Goal: Book appointment/travel/reservation

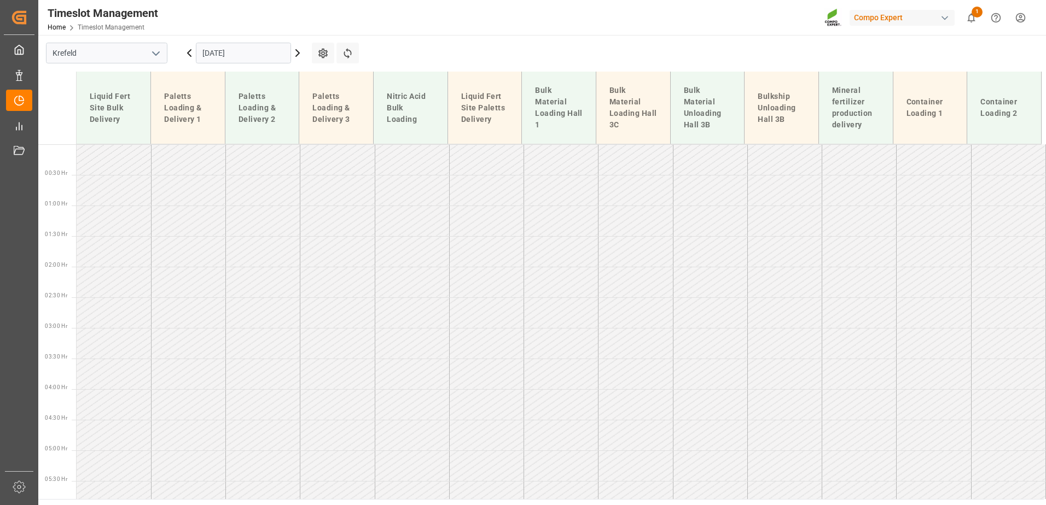
scroll to position [556, 0]
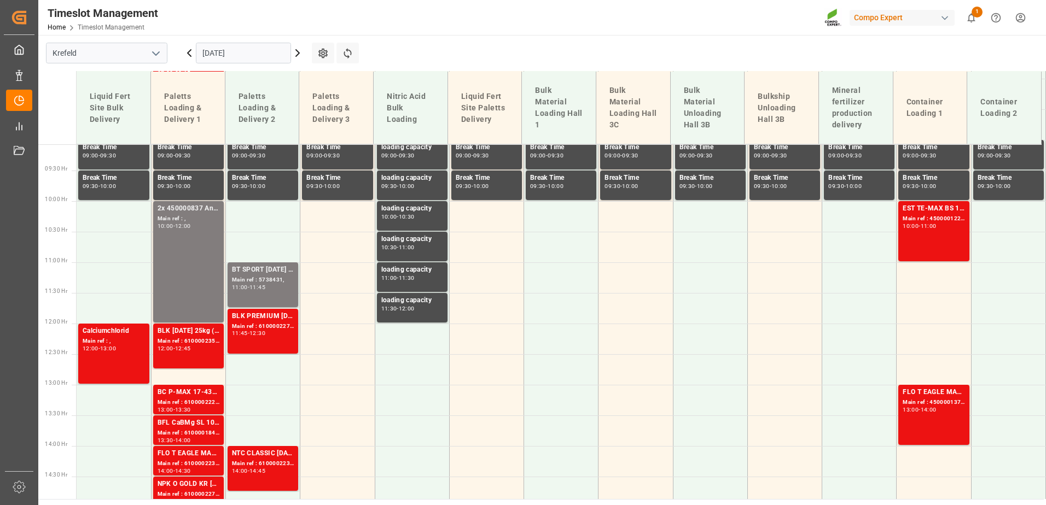
click at [234, 47] on input "[DATE]" at bounding box center [243, 53] width 95 height 21
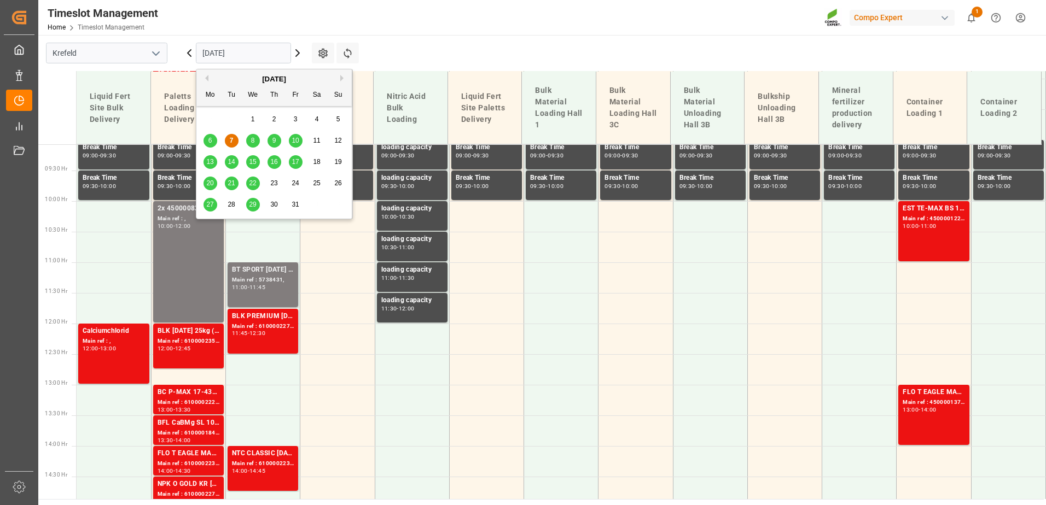
click at [259, 142] on div "8" at bounding box center [253, 141] width 14 height 13
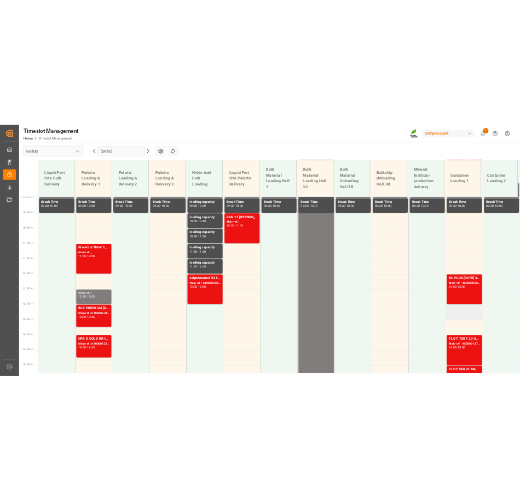
scroll to position [251, 0]
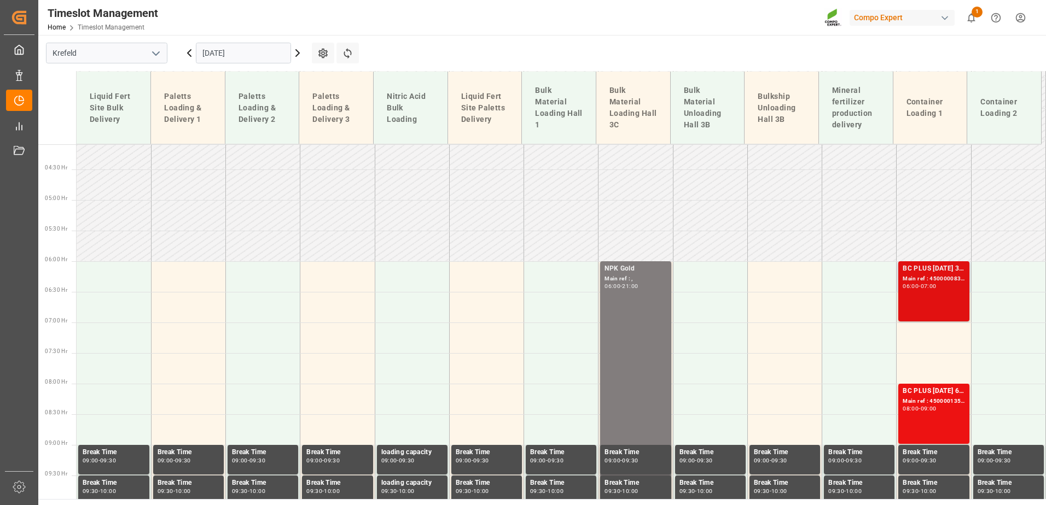
click at [926, 305] on div "BC PLUS 16-8-12 3M 25kg (x42) WW Main ref : 4500000836, 2000000788 06:00 - 07:00" at bounding box center [933, 292] width 62 height 56
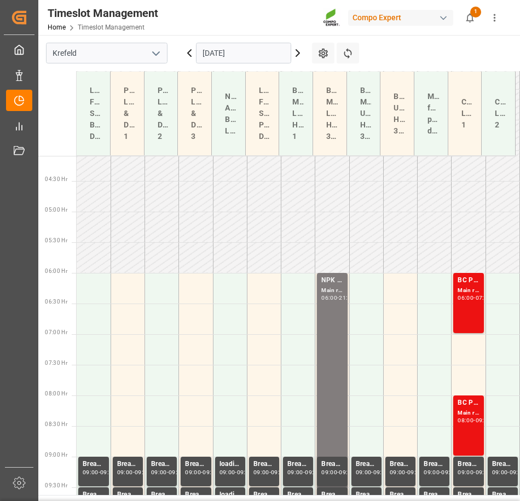
click at [462, 293] on div "Main ref : 4500000836, 2000000788" at bounding box center [467, 290] width 21 height 9
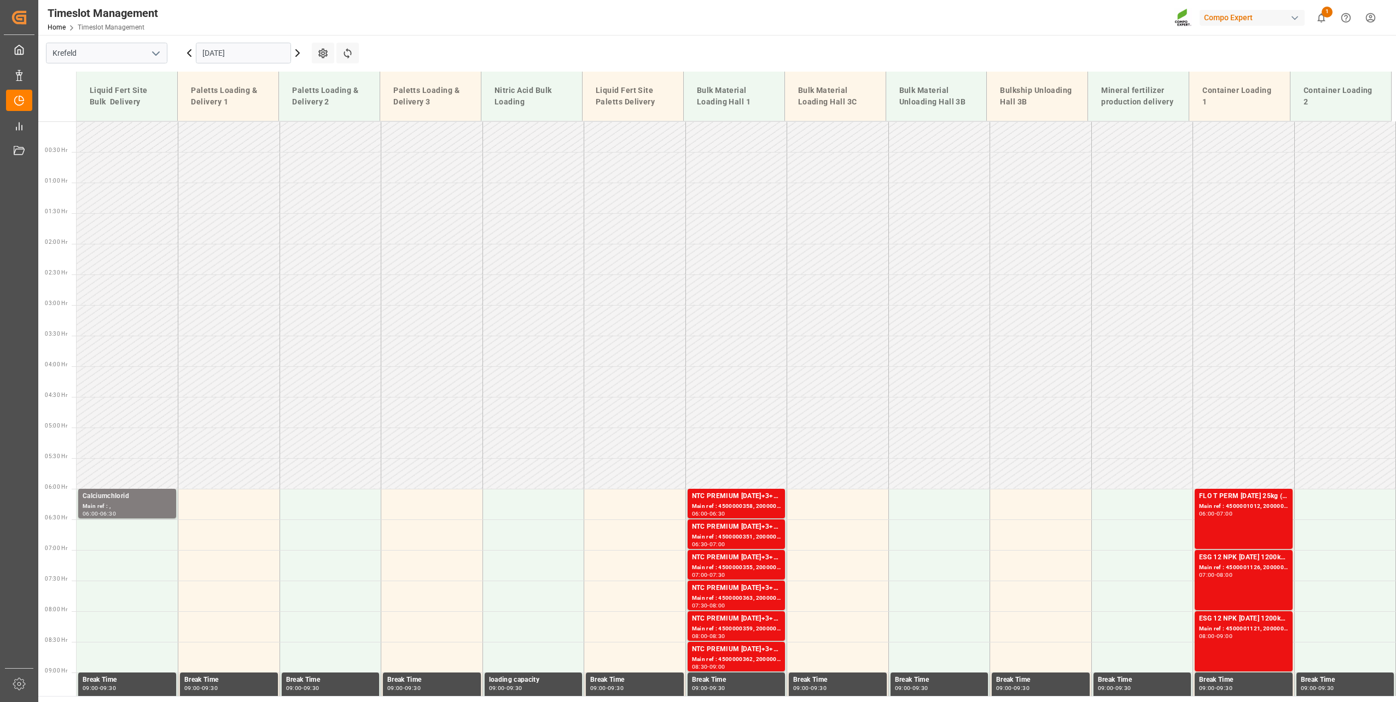
click at [222, 51] on input "[DATE]" at bounding box center [243, 53] width 95 height 21
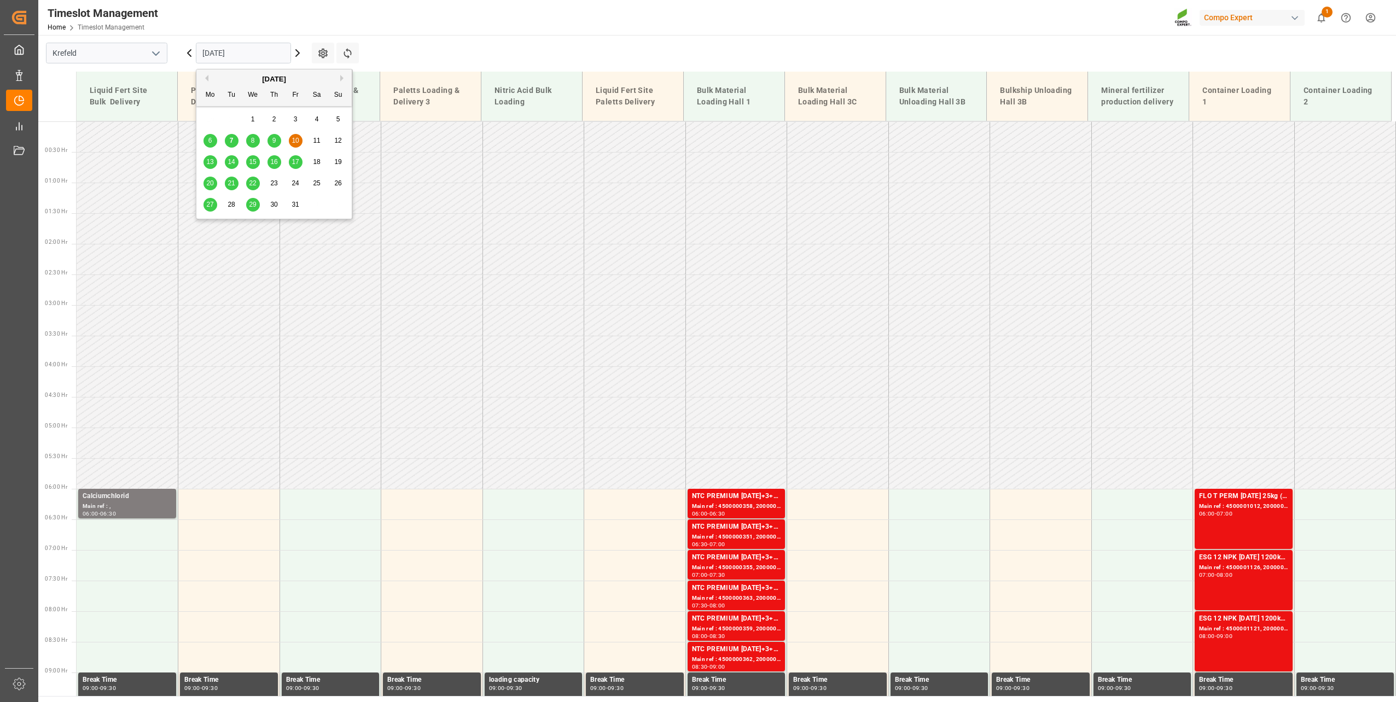
click at [212, 158] on span "13" at bounding box center [209, 162] width 7 height 8
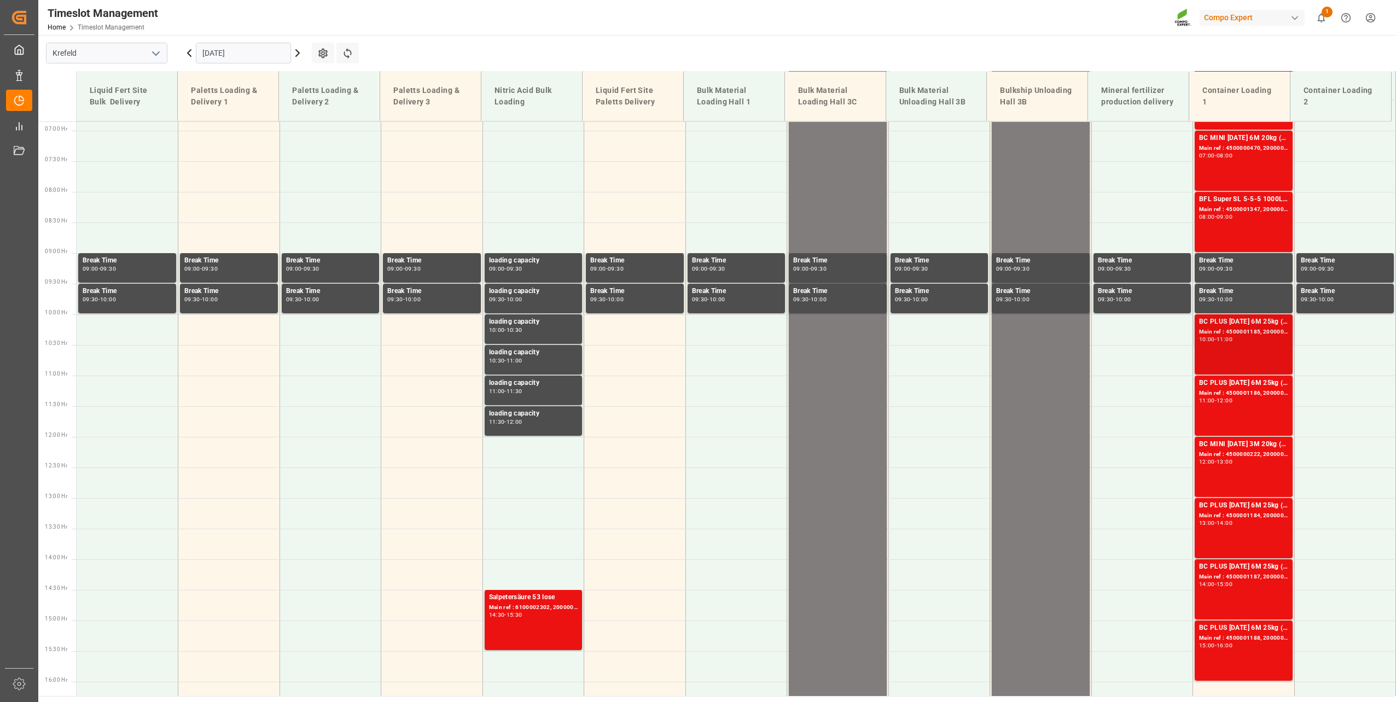
scroll to position [337, 0]
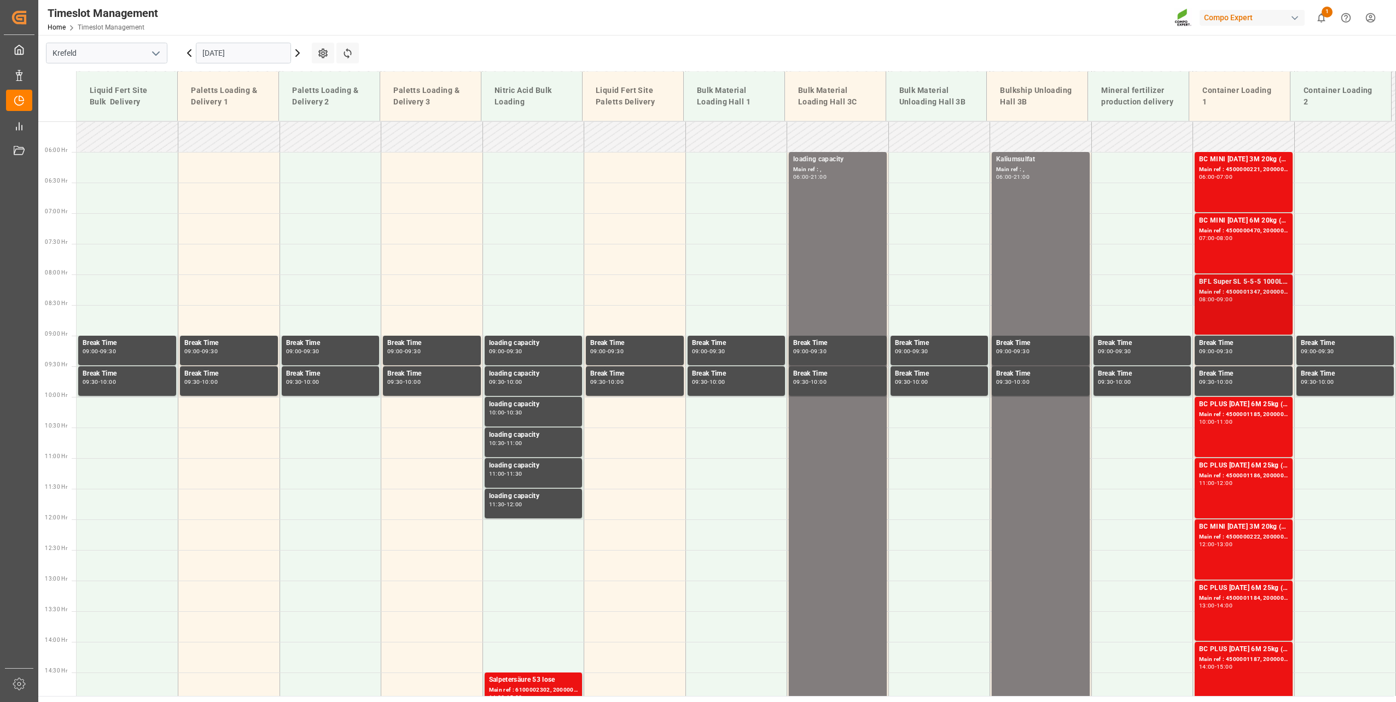
click at [1219, 310] on div "BFL Super SL 5-5-5 1000L IBC EGY Main ref : 4500001347, 2000001250 08:00 - 09:00" at bounding box center [1243, 305] width 89 height 56
click at [253, 56] on input "[DATE]" at bounding box center [243, 53] width 95 height 21
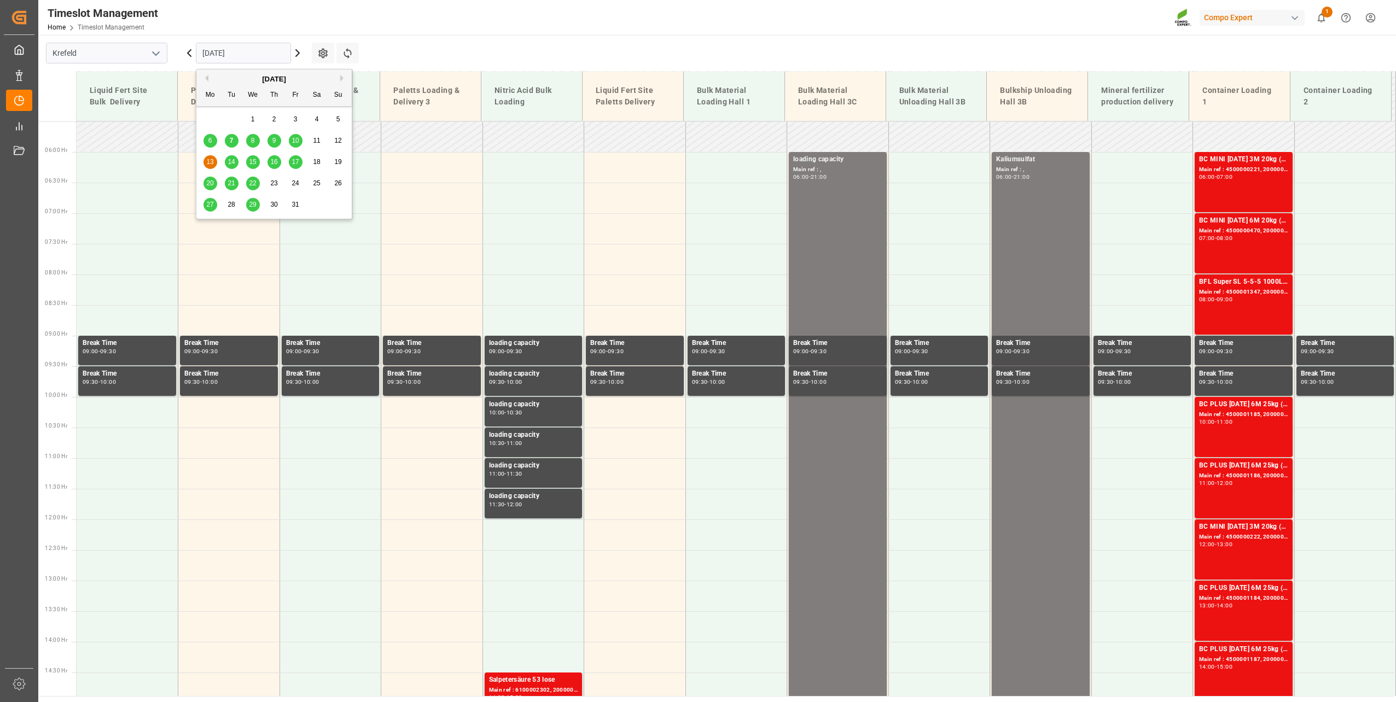
click at [236, 139] on div "7" at bounding box center [232, 141] width 14 height 13
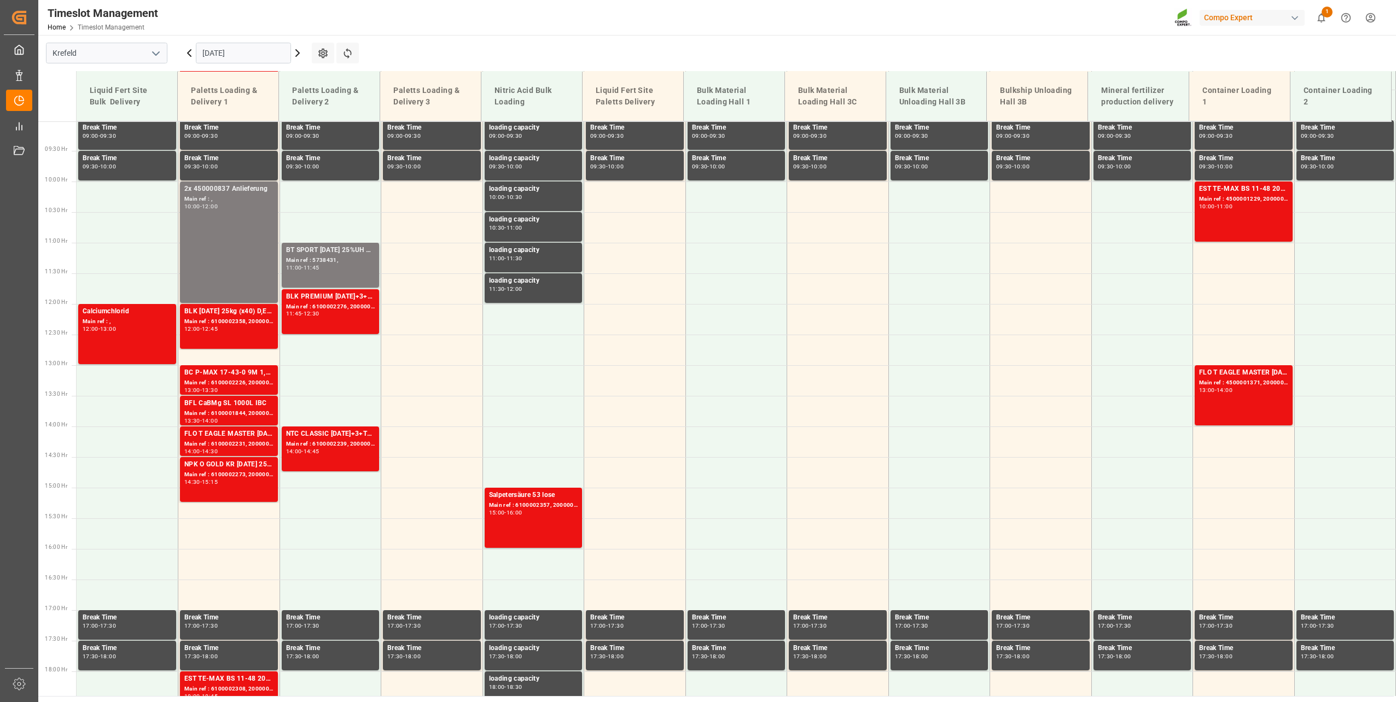
scroll to position [617, 0]
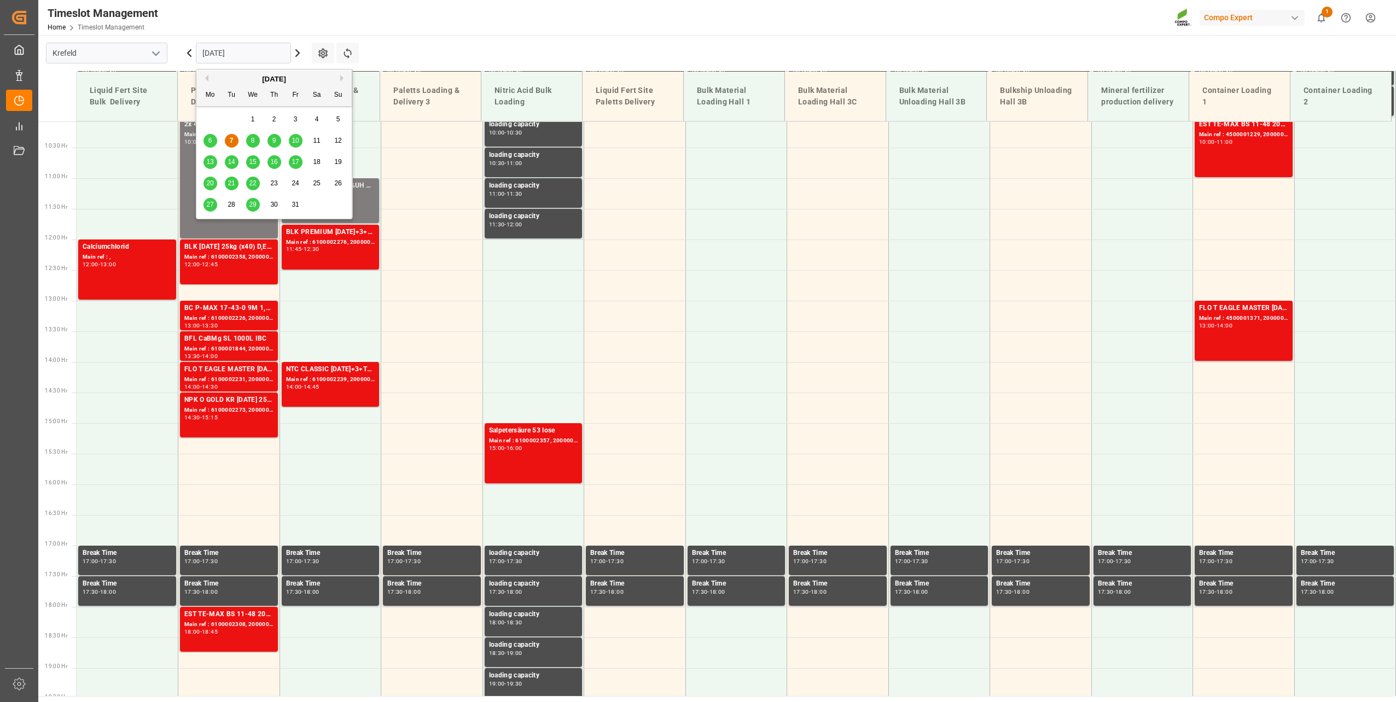
click at [208, 53] on input "[DATE]" at bounding box center [243, 53] width 95 height 21
click at [257, 139] on div "8" at bounding box center [253, 141] width 14 height 13
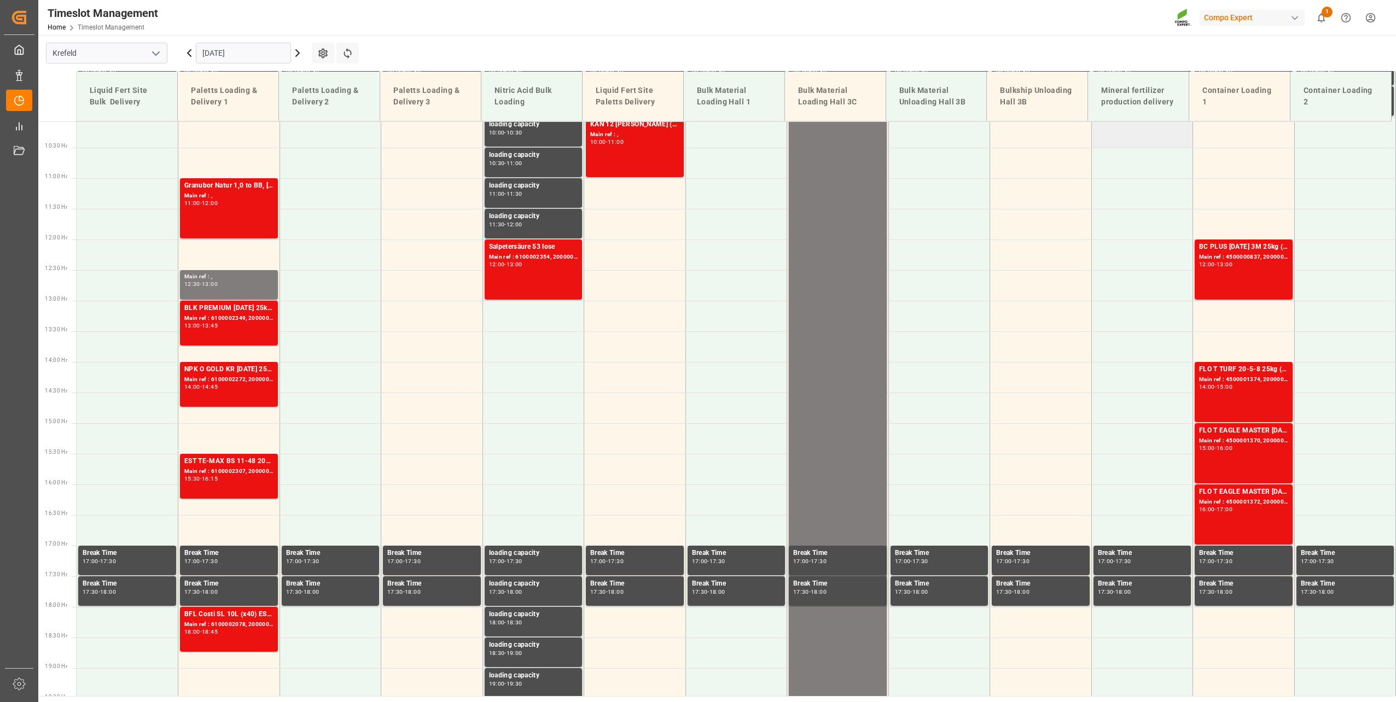
scroll to position [289, 0]
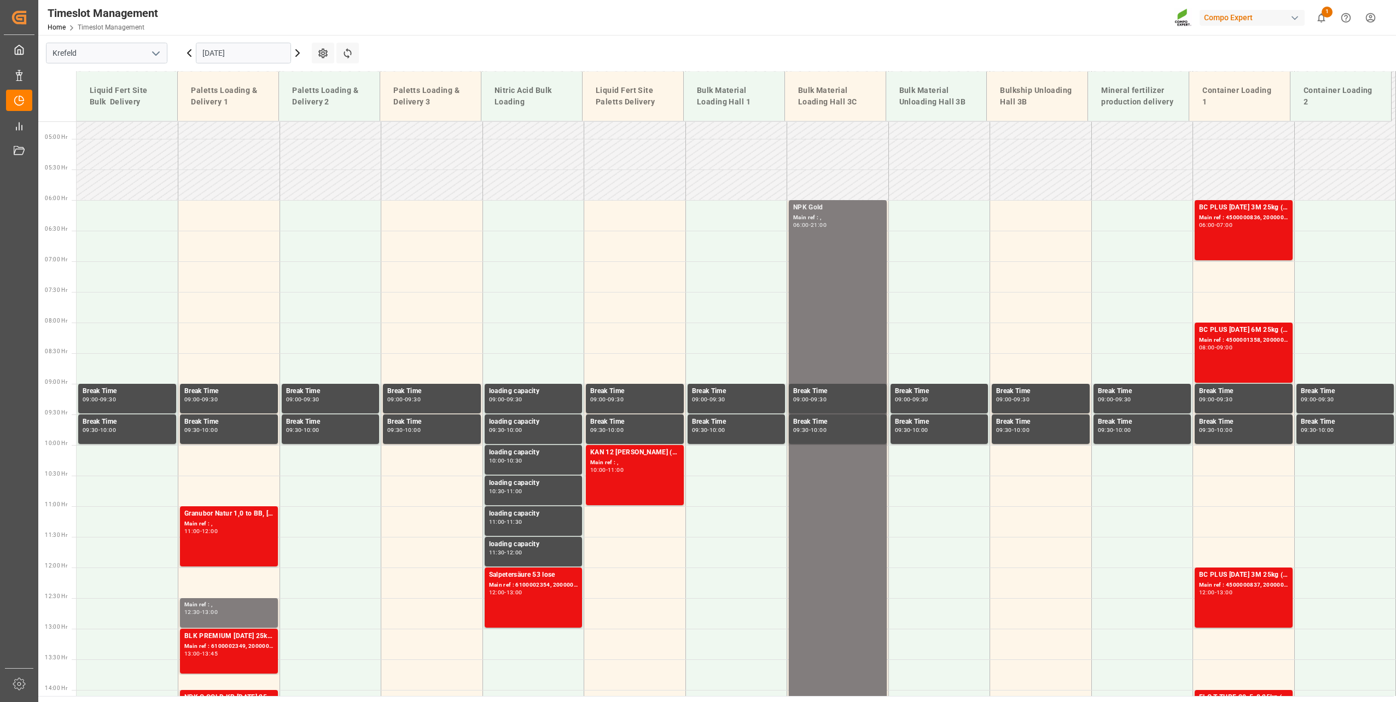
click at [255, 56] on input "[DATE]" at bounding box center [243, 53] width 95 height 21
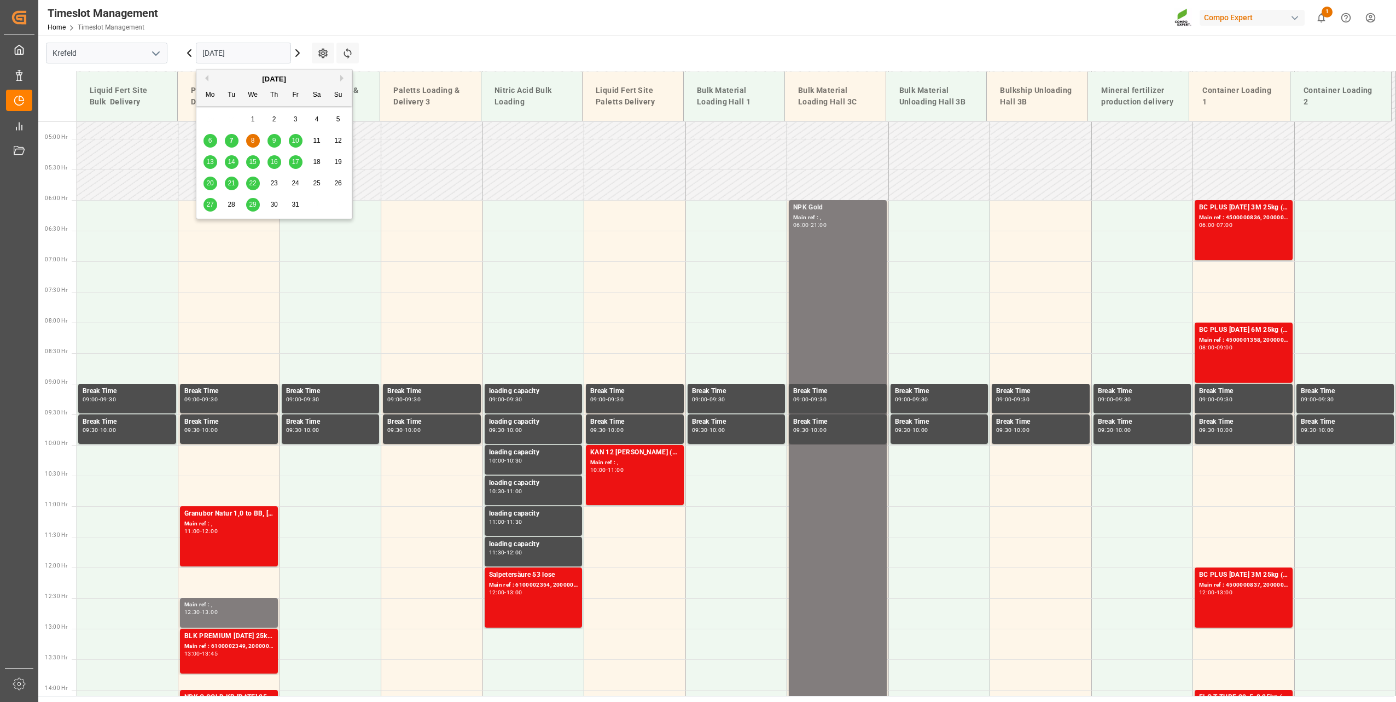
click at [275, 141] on span "9" at bounding box center [274, 141] width 4 height 8
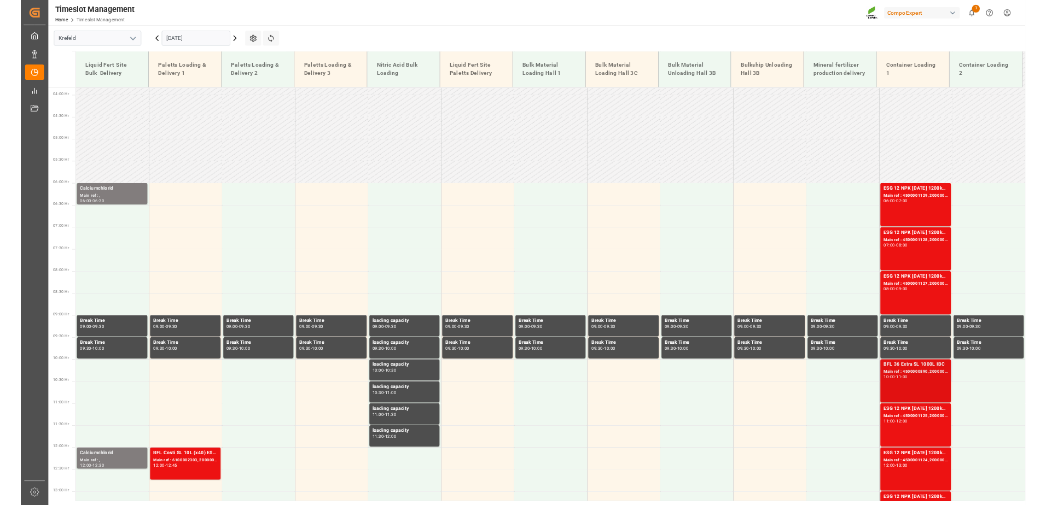
scroll to position [234, 0]
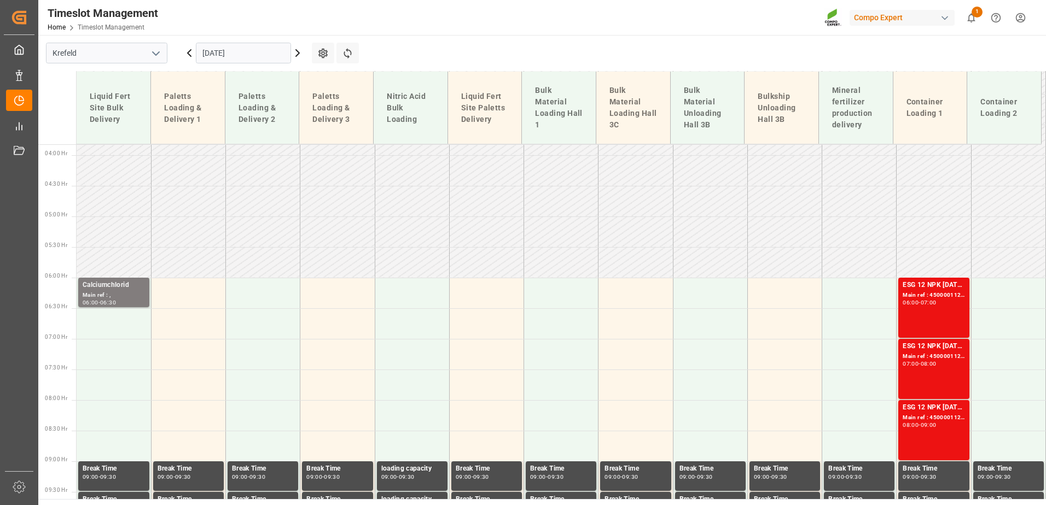
click at [254, 53] on input "[DATE]" at bounding box center [243, 53] width 95 height 21
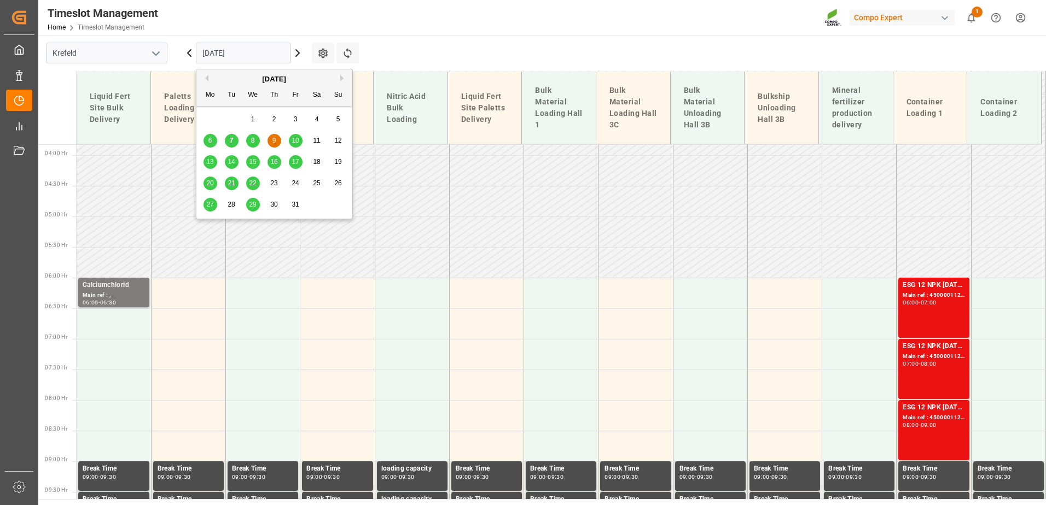
click at [231, 140] on span "7" at bounding box center [232, 141] width 4 height 8
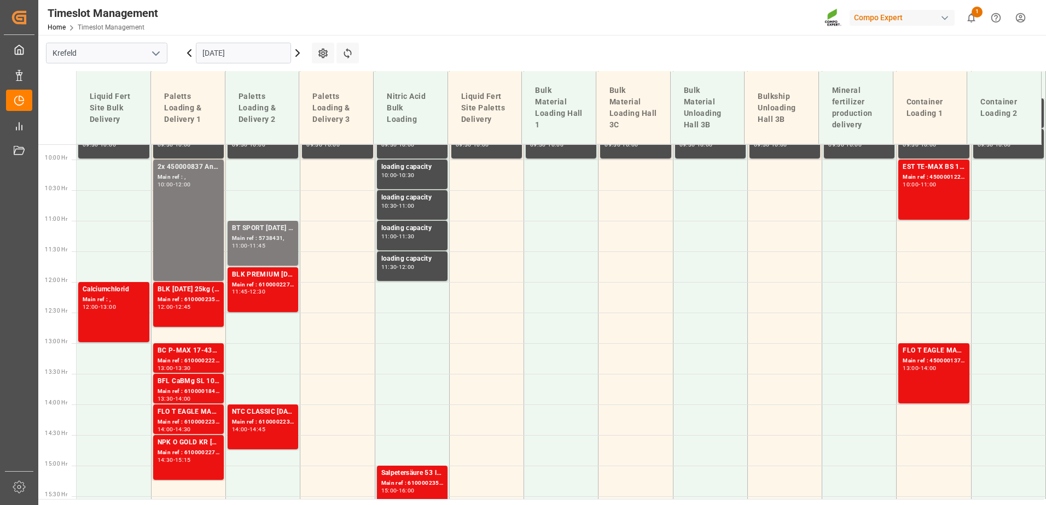
scroll to position [640, 0]
